Goal: Transaction & Acquisition: Book appointment/travel/reservation

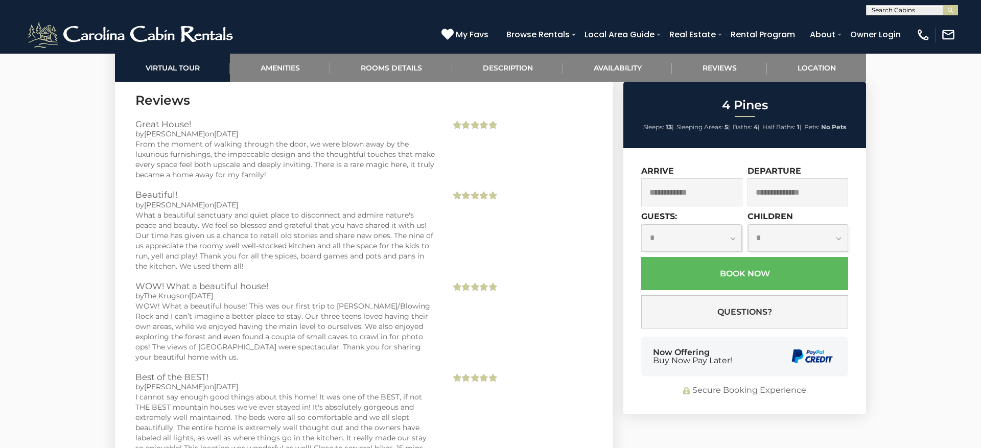
click at [902, 14] on input "text" at bounding box center [910, 12] width 89 height 10
type input "*******"
click at [928, 27] on li "Lazy Ri ver Cabin" at bounding box center [911, 23] width 91 height 9
click at [951, 12] on img "submit" at bounding box center [951, 11] width 8 height 8
